Goal: Navigation & Orientation: Find specific page/section

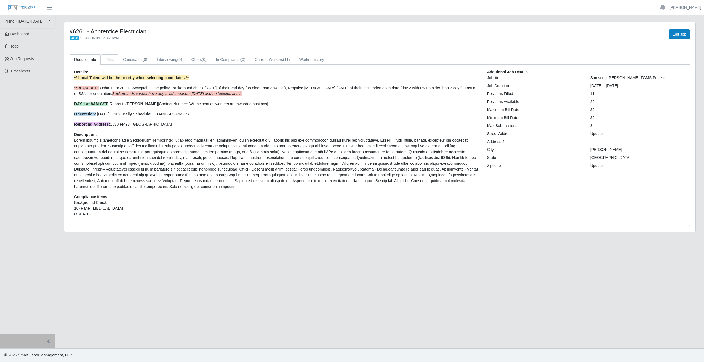
click at [111, 58] on link "Files" at bounding box center [110, 59] width 18 height 11
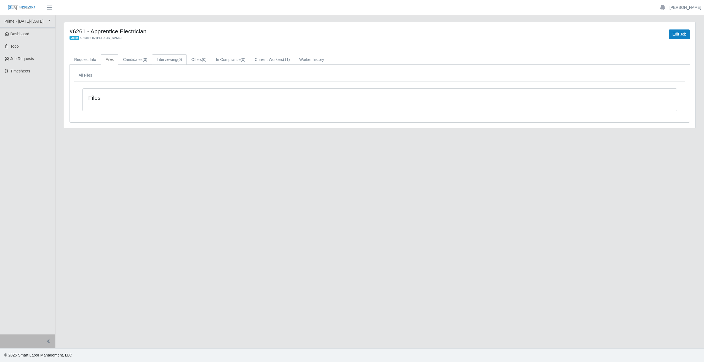
click at [169, 58] on link "Interviewing (0)" at bounding box center [169, 59] width 35 height 11
click at [201, 60] on link "Offers (0)" at bounding box center [199, 59] width 25 height 11
click at [224, 60] on link "In Compliance (0)" at bounding box center [230, 59] width 39 height 11
click at [258, 58] on link "Current Workers (11)" at bounding box center [272, 59] width 44 height 11
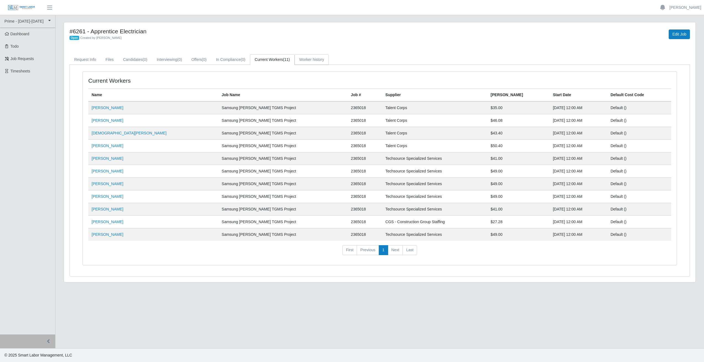
click at [320, 60] on link "Worker history" at bounding box center [312, 59] width 34 height 11
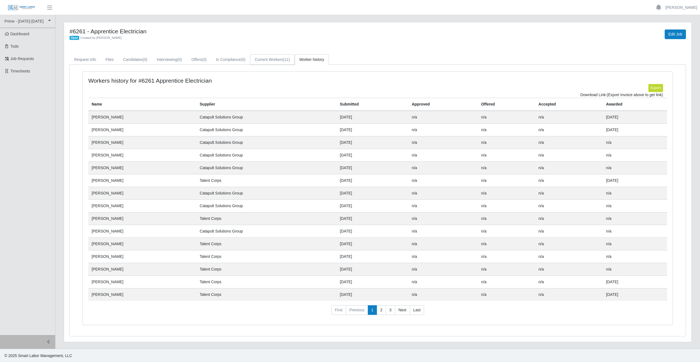
click at [281, 60] on link "Current Workers (11)" at bounding box center [272, 59] width 44 height 11
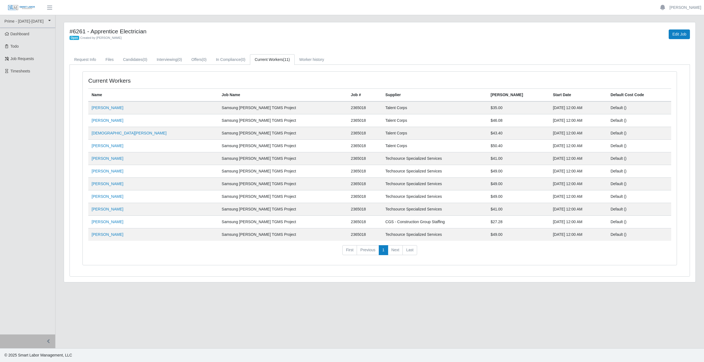
click at [396, 251] on li "Next" at bounding box center [395, 250] width 15 height 10
click at [396, 250] on li "Next" at bounding box center [395, 250] width 15 height 10
click at [314, 60] on link "Worker history" at bounding box center [312, 59] width 34 height 11
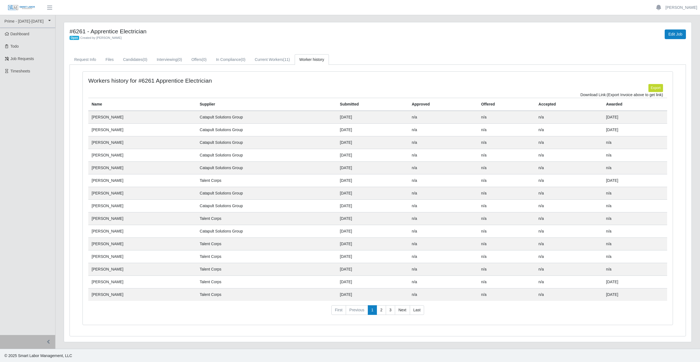
scroll to position [1, 0]
click at [380, 311] on link "2" at bounding box center [381, 310] width 9 height 10
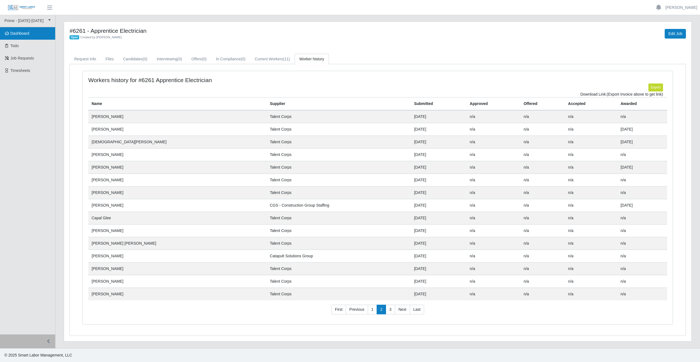
click at [33, 35] on link "Dashboard" at bounding box center [27, 33] width 55 height 12
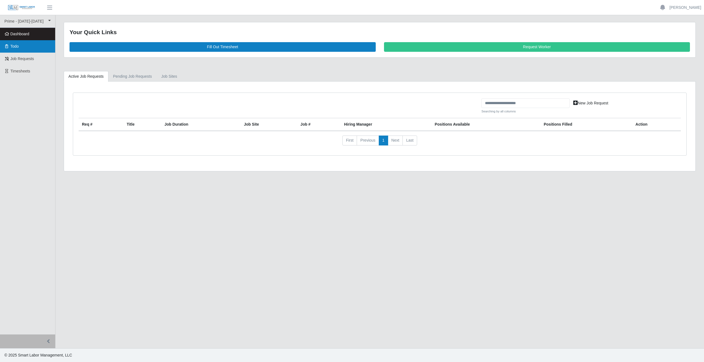
click at [26, 45] on link "Todo" at bounding box center [27, 46] width 55 height 12
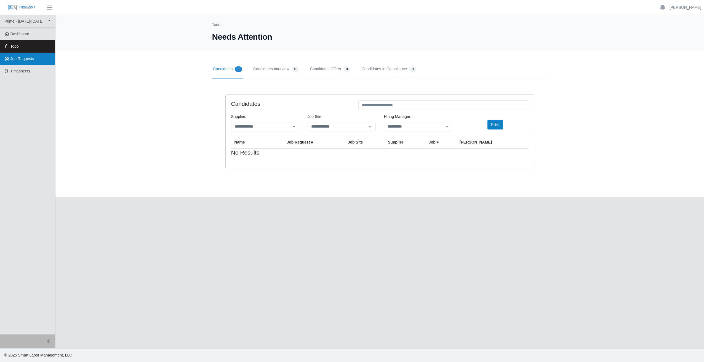
click at [26, 61] on span "Job Requests" at bounding box center [22, 59] width 24 height 4
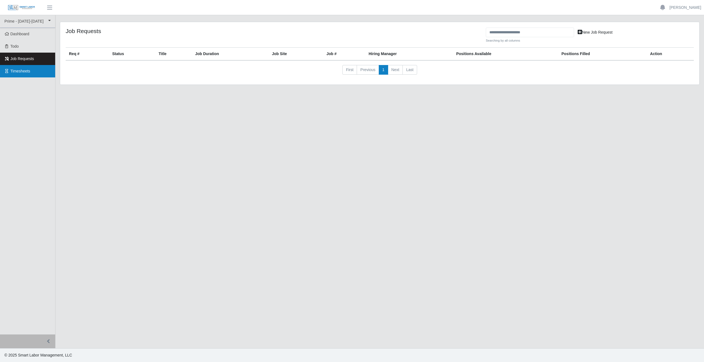
click at [26, 70] on span "Timesheets" at bounding box center [20, 71] width 20 height 4
